Goal: Task Accomplishment & Management: Manage account settings

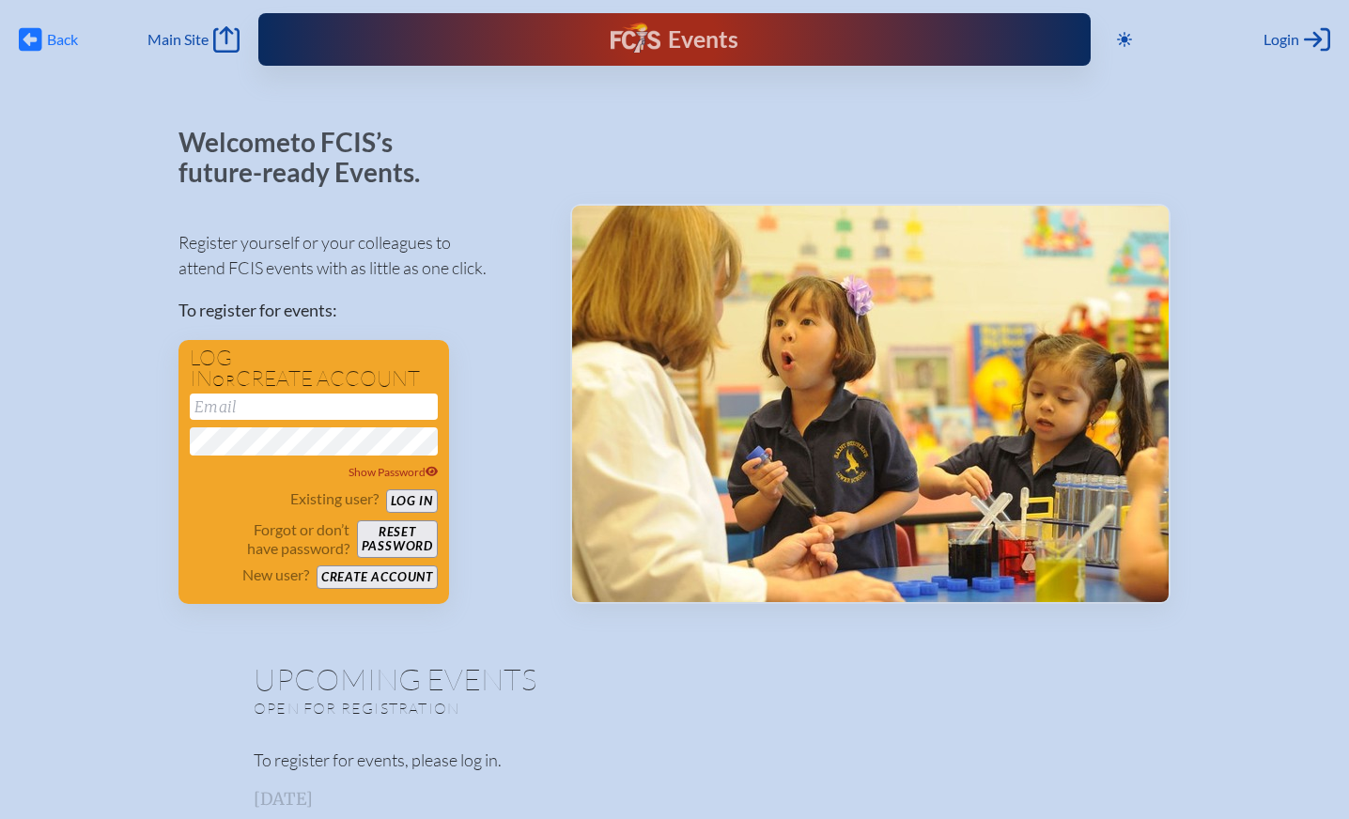
click at [39, 41] on icon at bounding box center [30, 39] width 23 height 23
click at [243, 414] on input "email" at bounding box center [314, 407] width 248 height 26
type input "[EMAIL_ADDRESS][DOMAIN_NAME]"
click at [416, 494] on button "Log in" at bounding box center [412, 500] width 52 height 23
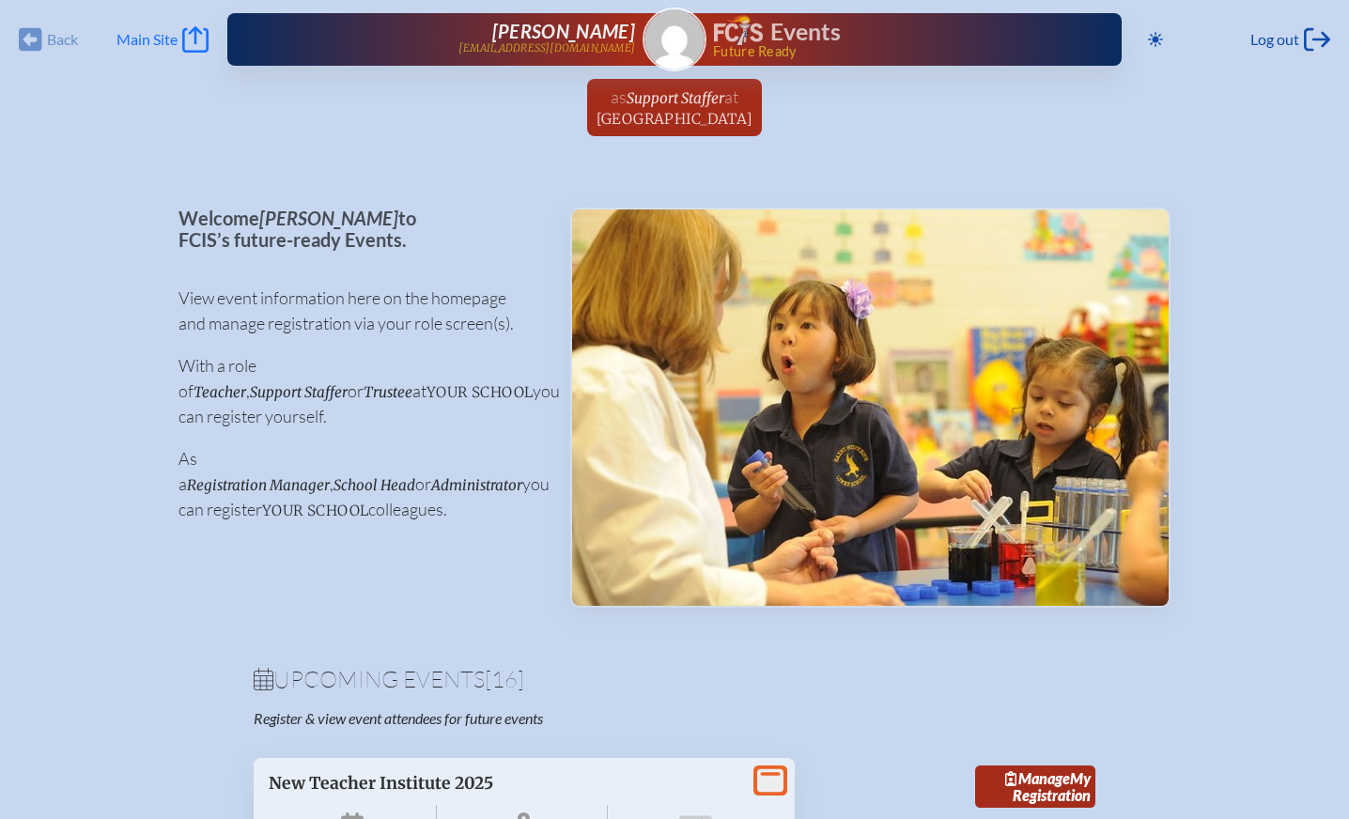
click at [159, 41] on span "Main Site" at bounding box center [146, 39] width 61 height 19
